Goal: Information Seeking & Learning: Learn about a topic

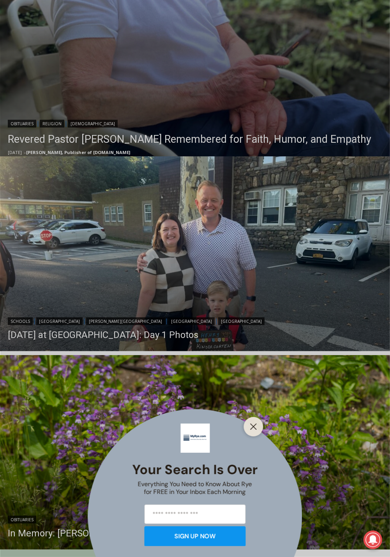
scroll to position [392, 0]
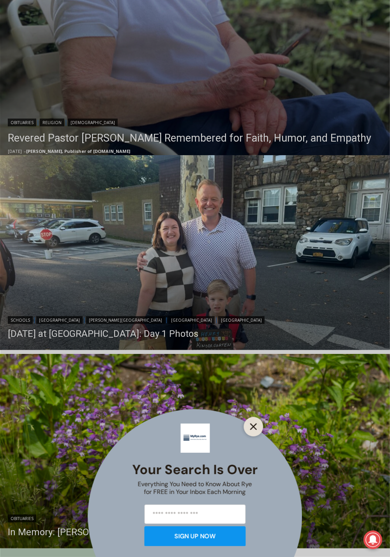
click at [255, 430] on line "Close" at bounding box center [252, 426] width 5 height 5
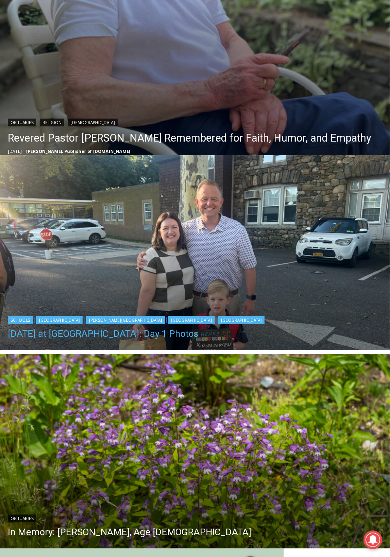
click at [86, 339] on link "[DATE] at [GEOGRAPHIC_DATA]: Day 1 Photos" at bounding box center [136, 334] width 256 height 12
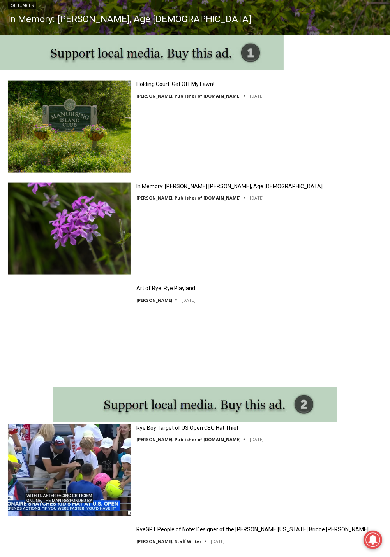
scroll to position [904, 0]
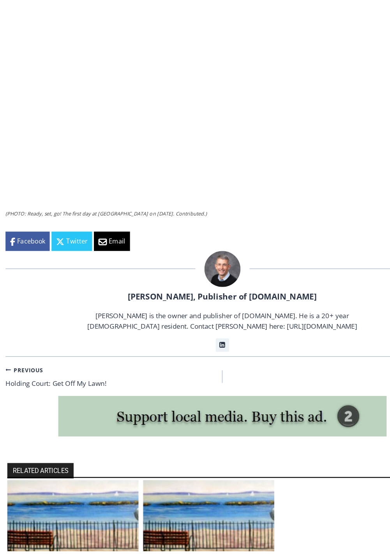
scroll to position [1741, 0]
